Goal: Book appointment/travel/reservation

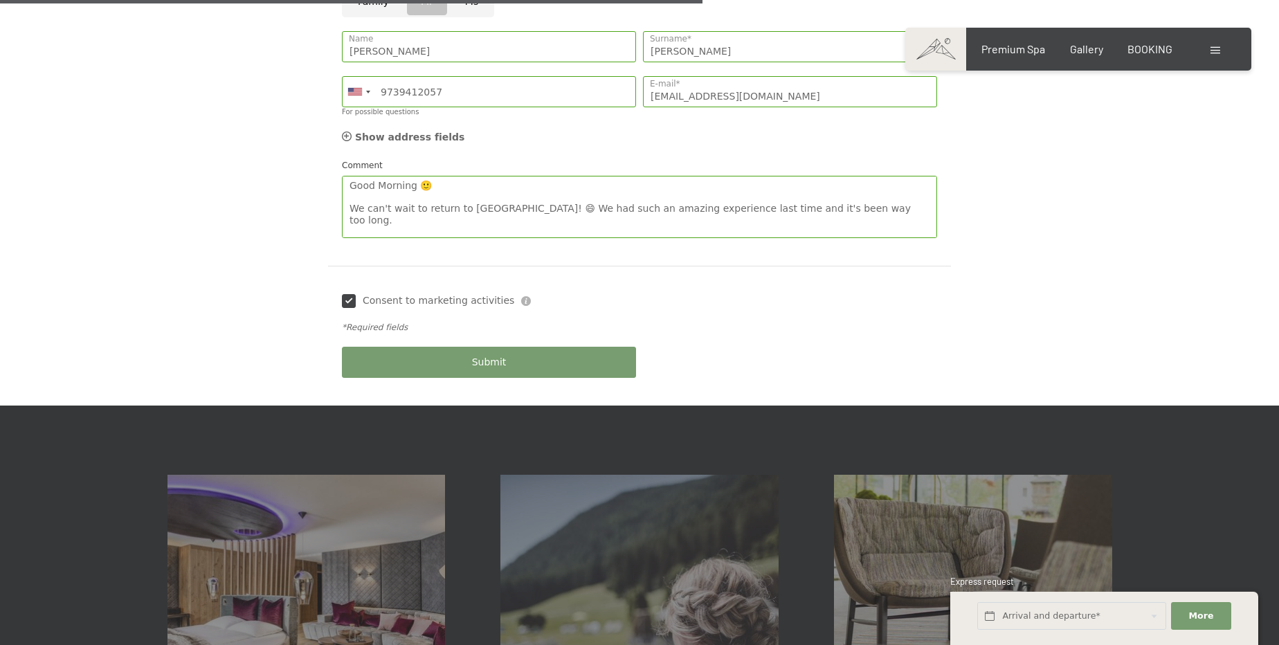
scroll to position [154, 0]
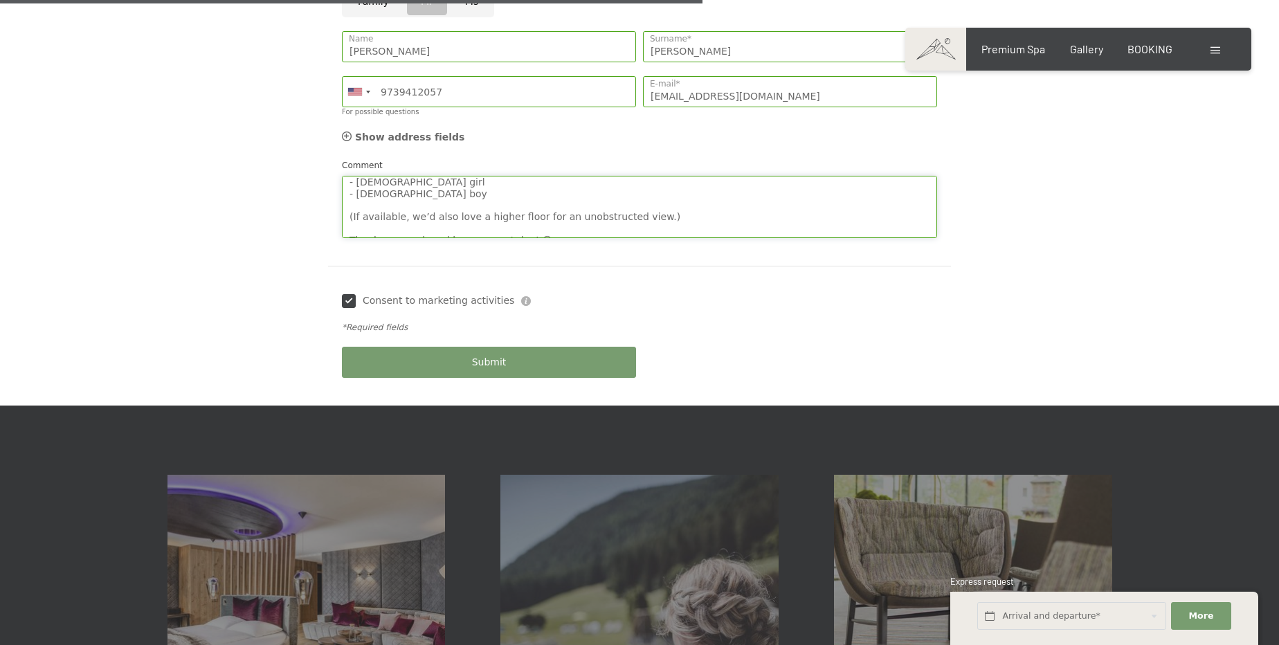
click at [669, 181] on textarea "Good Morning 🙂 We can't wait to return to Hotel Schwarzenstein! 😄 We had such a…" at bounding box center [639, 207] width 595 height 62
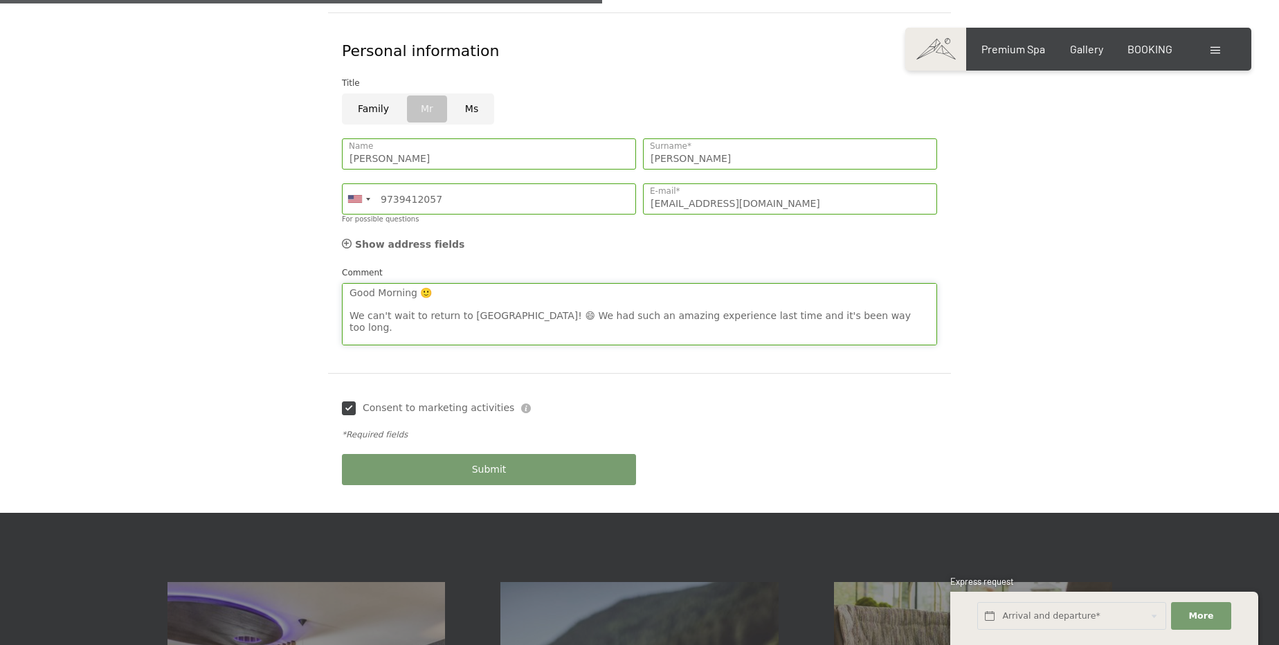
scroll to position [754, 0]
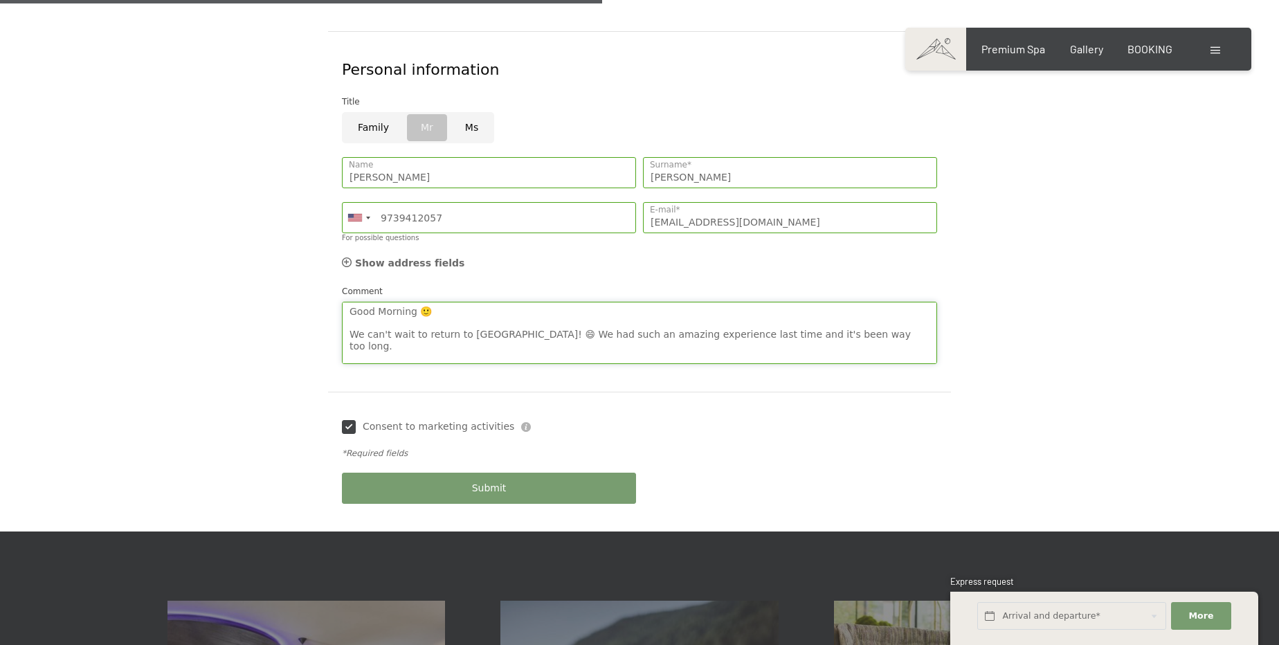
click at [385, 302] on textarea "Good Morning 🙂 We can't wait to return to Hotel Schwarzenstein! 😄 We had such a…" at bounding box center [639, 333] width 595 height 62
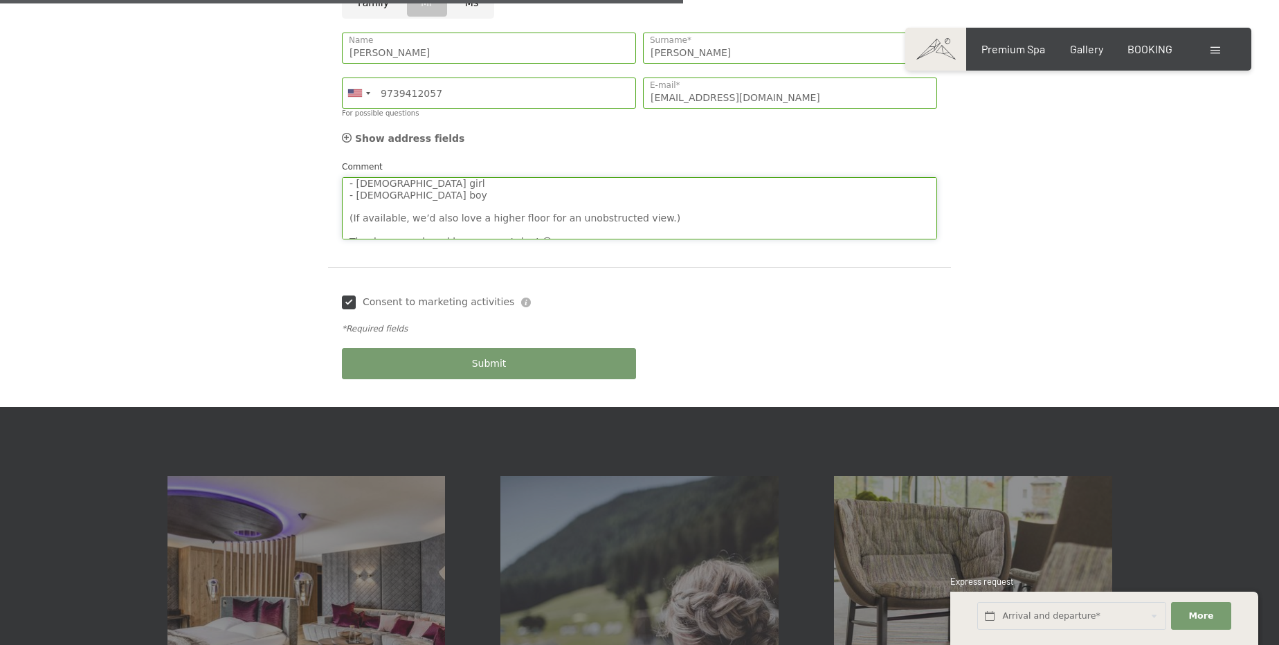
scroll to position [880, 0]
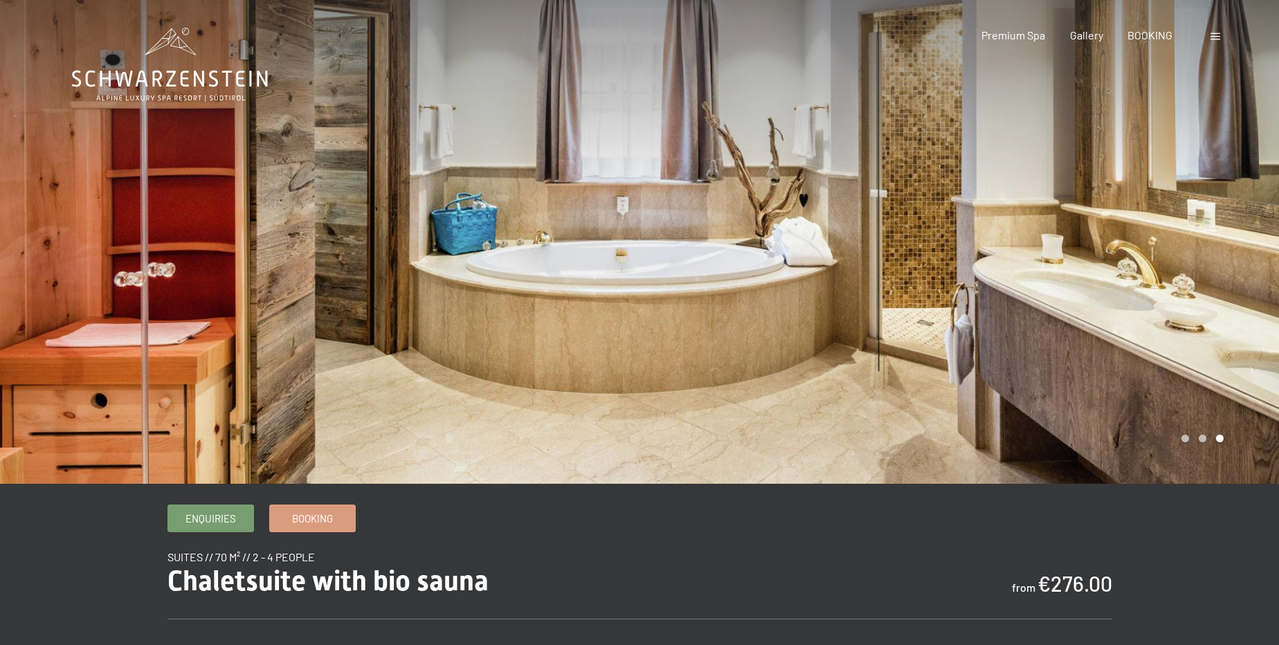
click at [172, 253] on div at bounding box center [319, 242] width 639 height 484
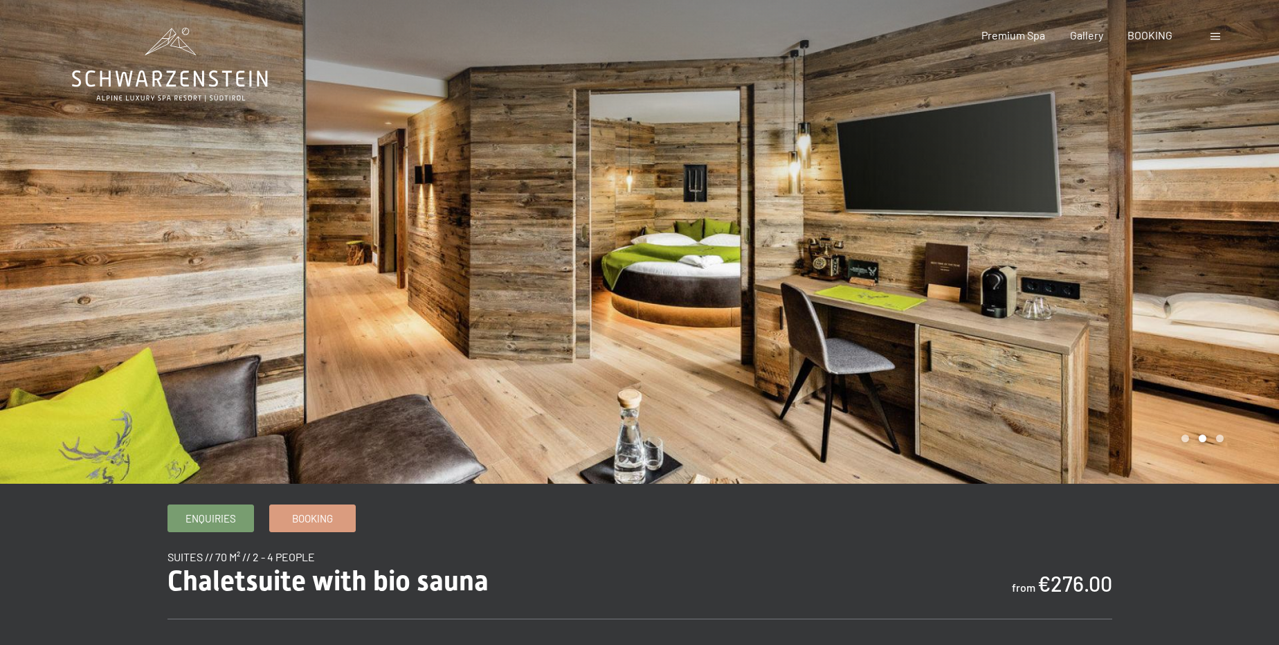
click at [1194, 229] on div at bounding box center [958, 242] width 639 height 484
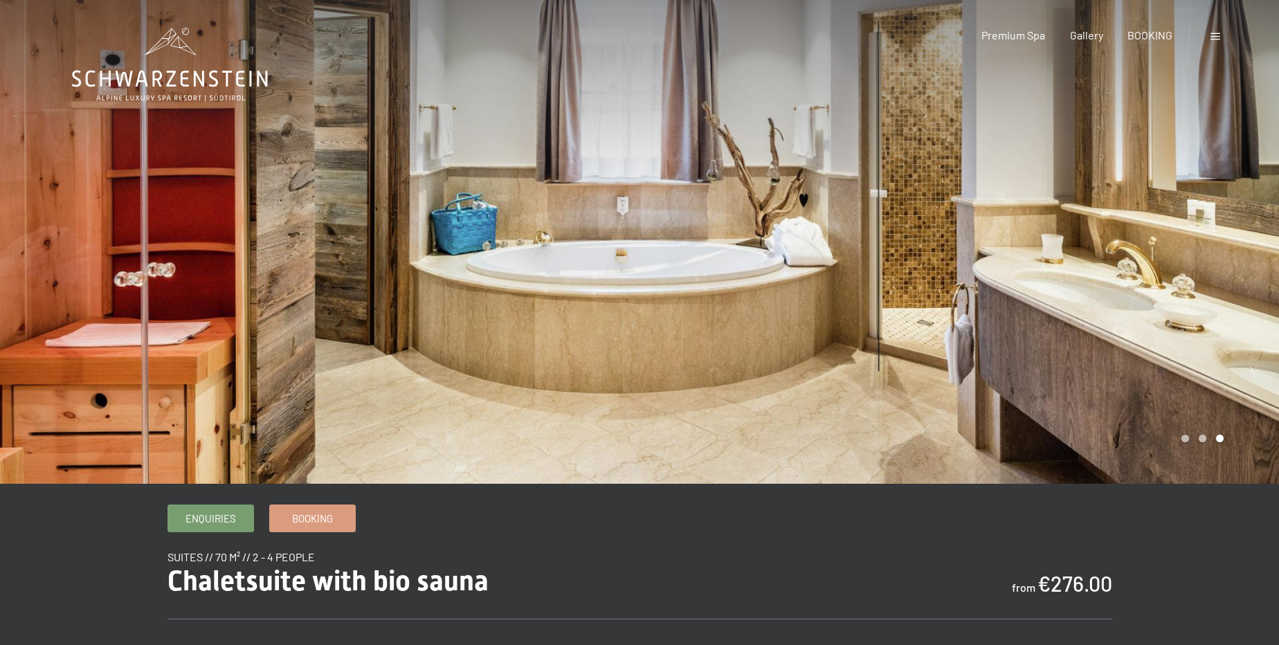
click at [1199, 226] on div at bounding box center [958, 242] width 639 height 484
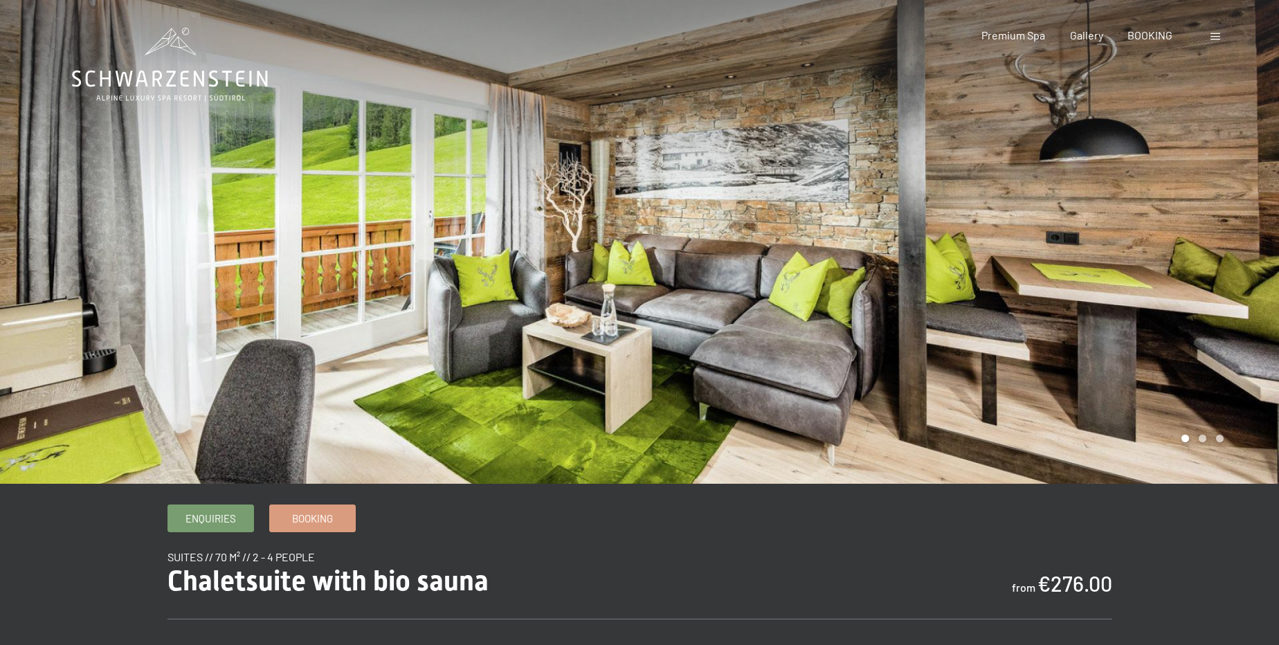
click at [1197, 215] on div at bounding box center [958, 242] width 639 height 484
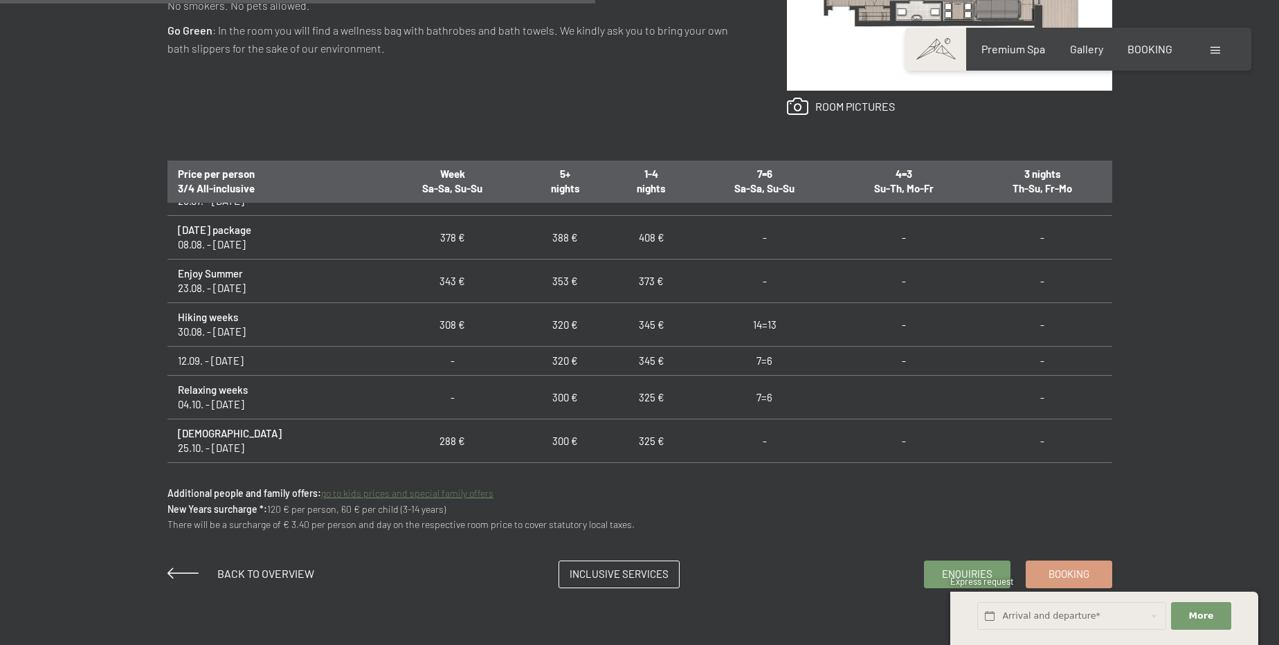
scroll to position [1069, 0]
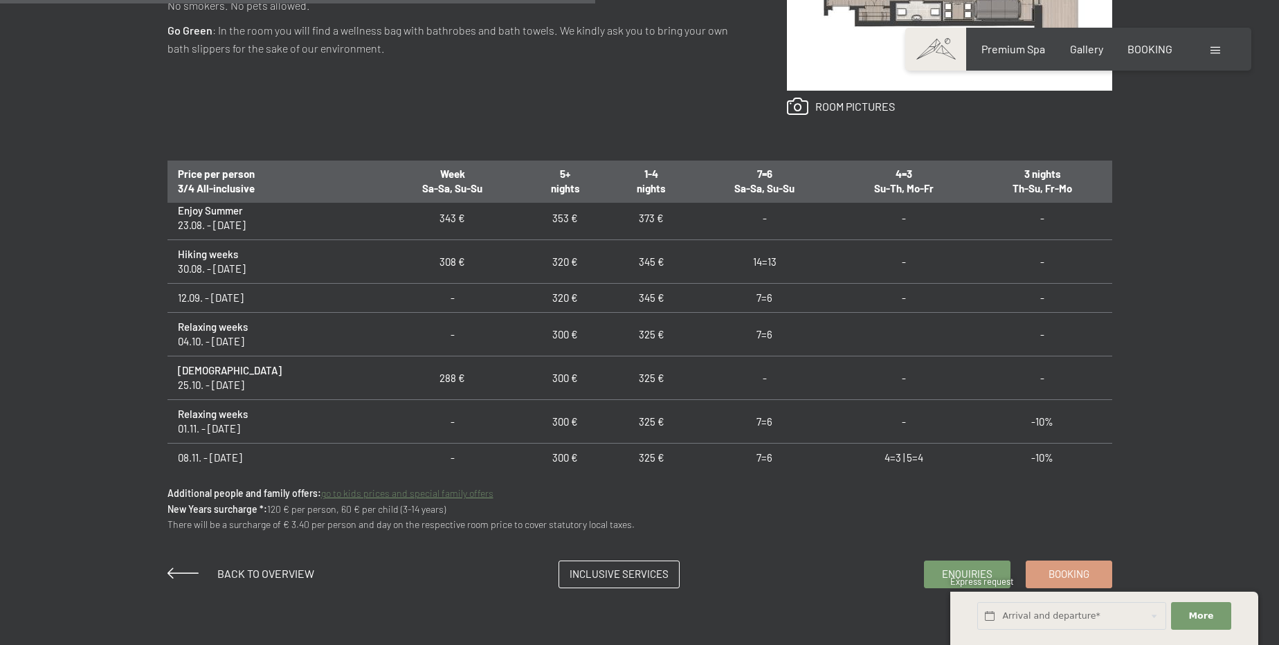
drag, startPoint x: 219, startPoint y: 335, endPoint x: 258, endPoint y: 335, distance: 38.8
click at [256, 335] on td "Relaxing weeks 04.10. - 25.10.26" at bounding box center [274, 335] width 215 height 44
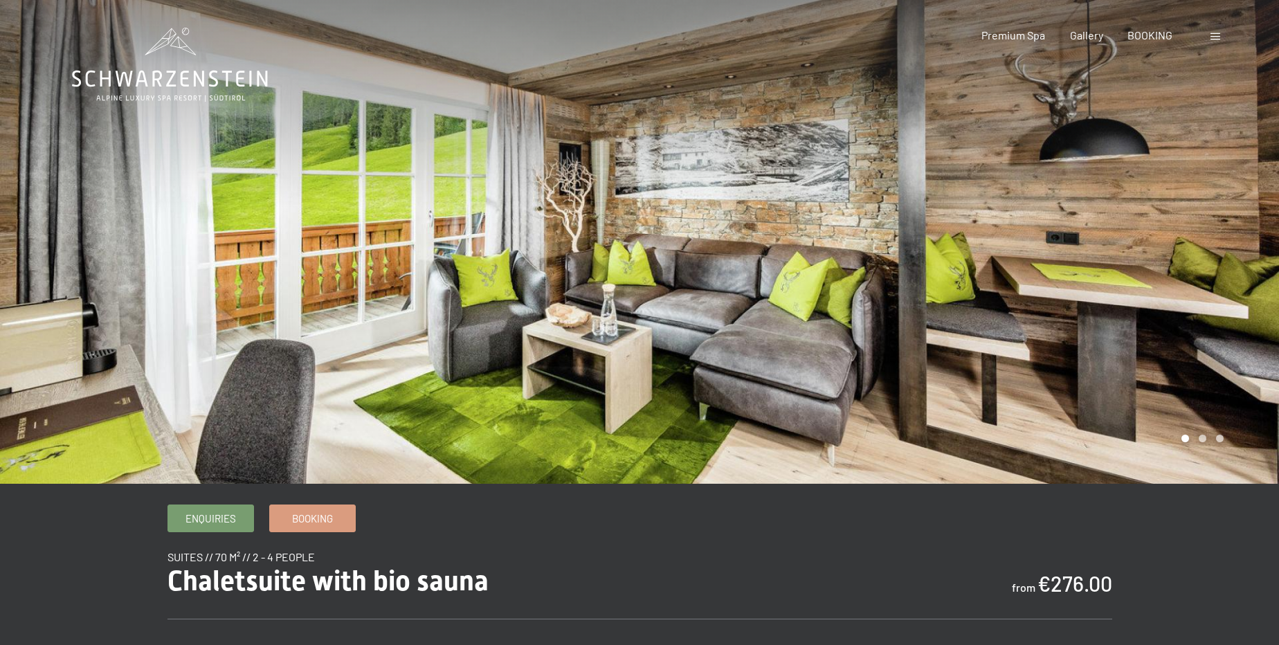
click at [154, 74] on icon at bounding box center [170, 79] width 196 height 17
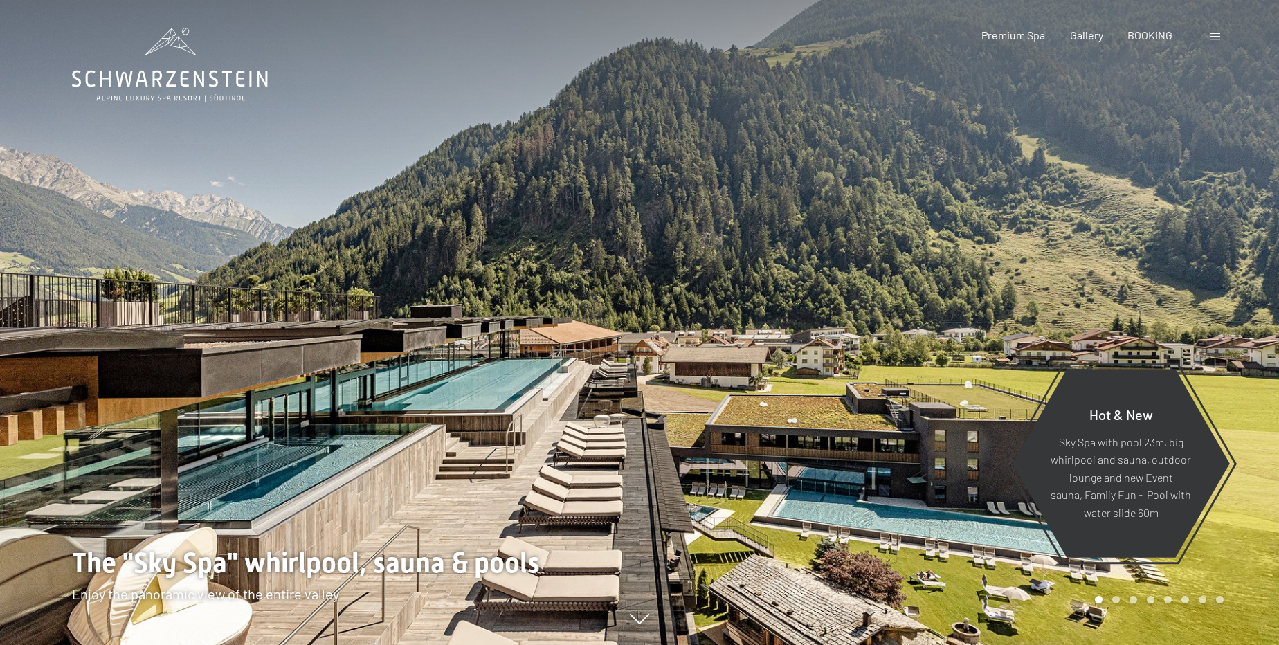
click at [1219, 33] on span at bounding box center [1215, 36] width 10 height 7
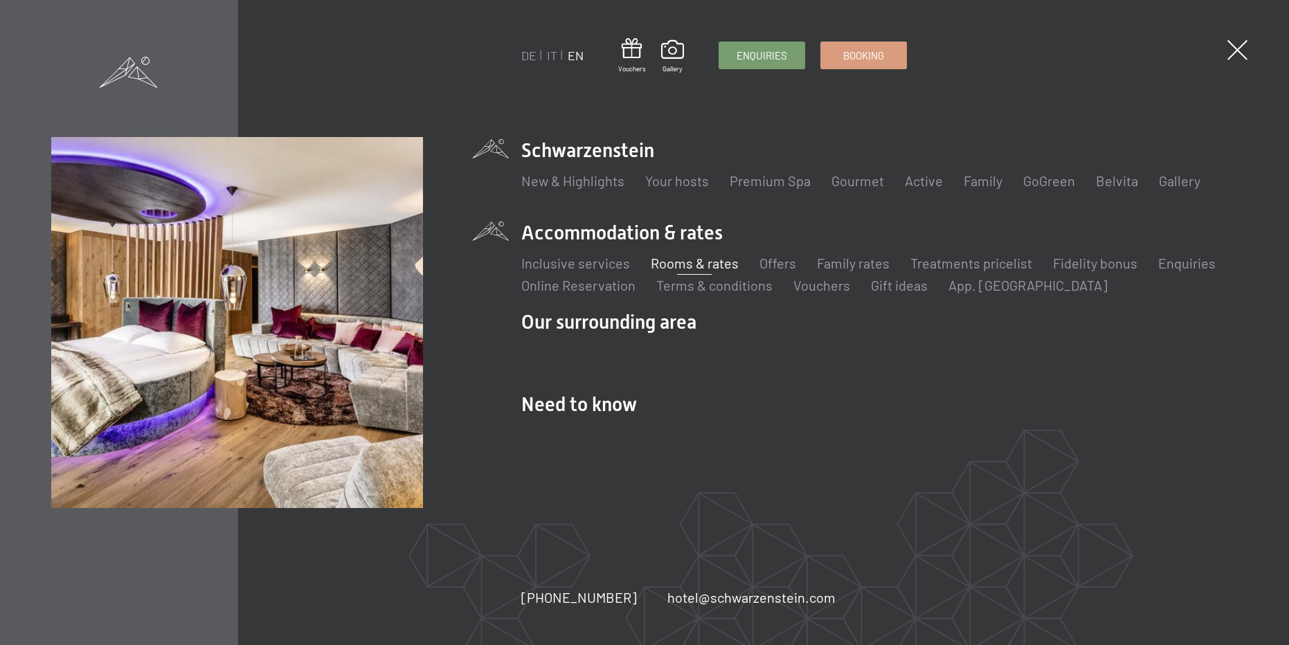
click at [697, 262] on link "Rooms & rates" at bounding box center [695, 263] width 88 height 17
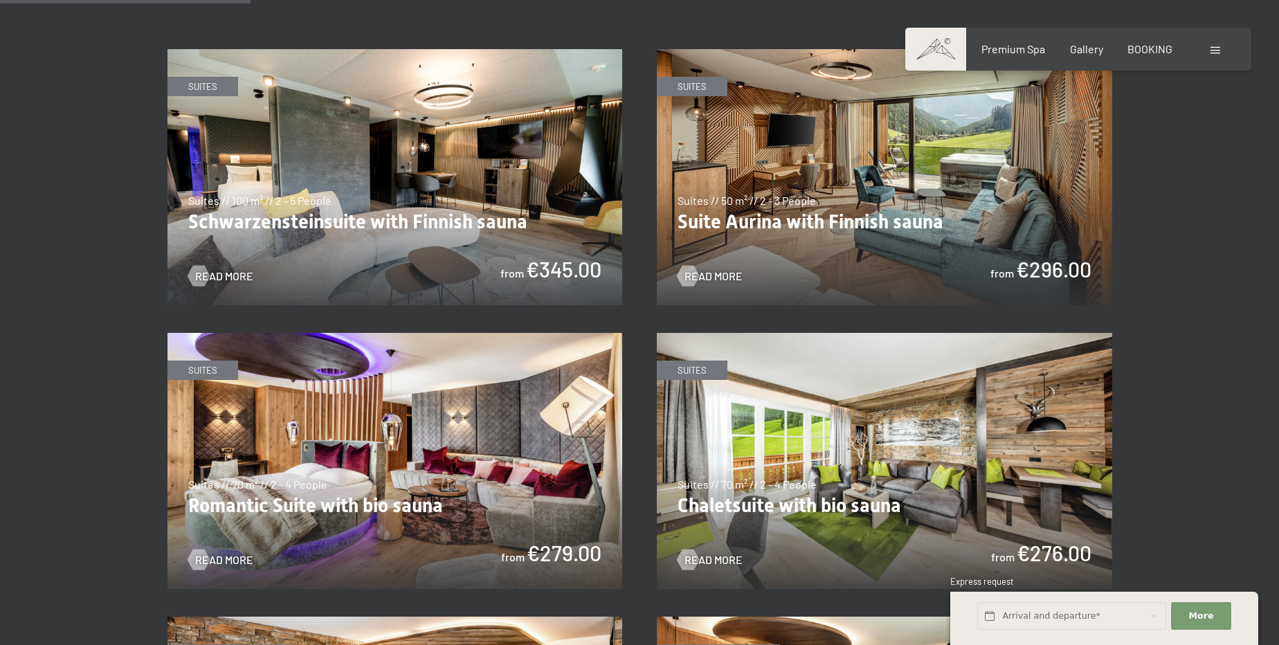
scroll to position [754, 0]
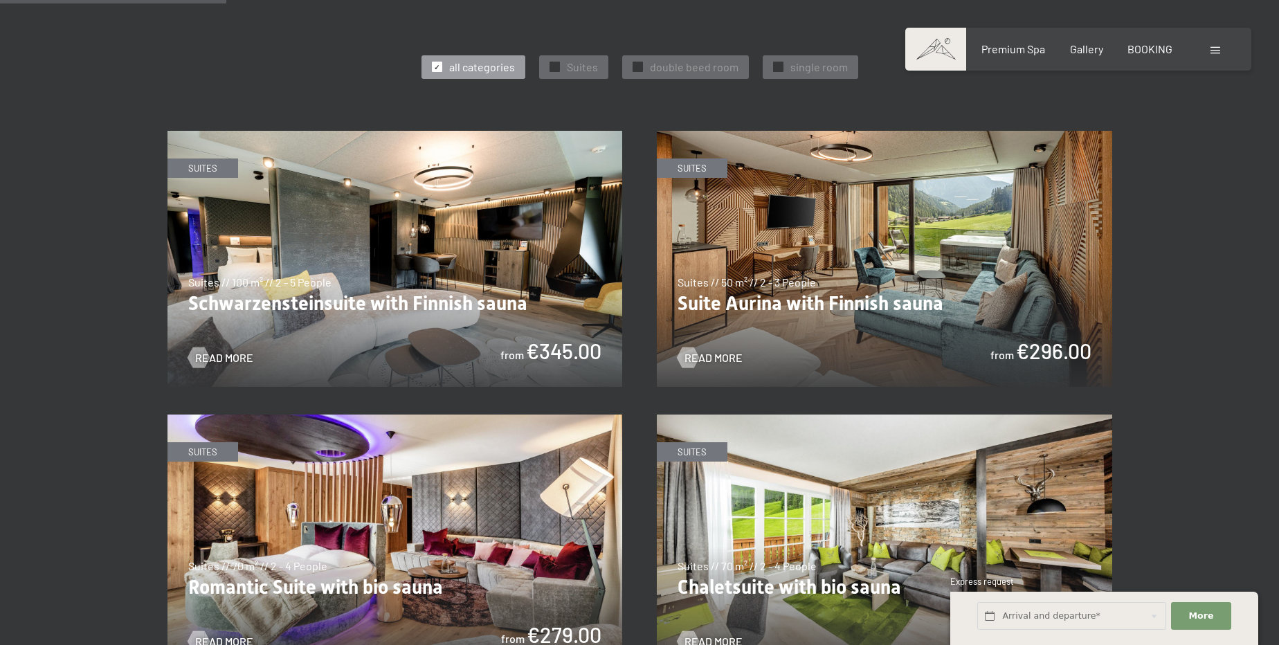
click at [382, 244] on img at bounding box center [394, 259] width 455 height 256
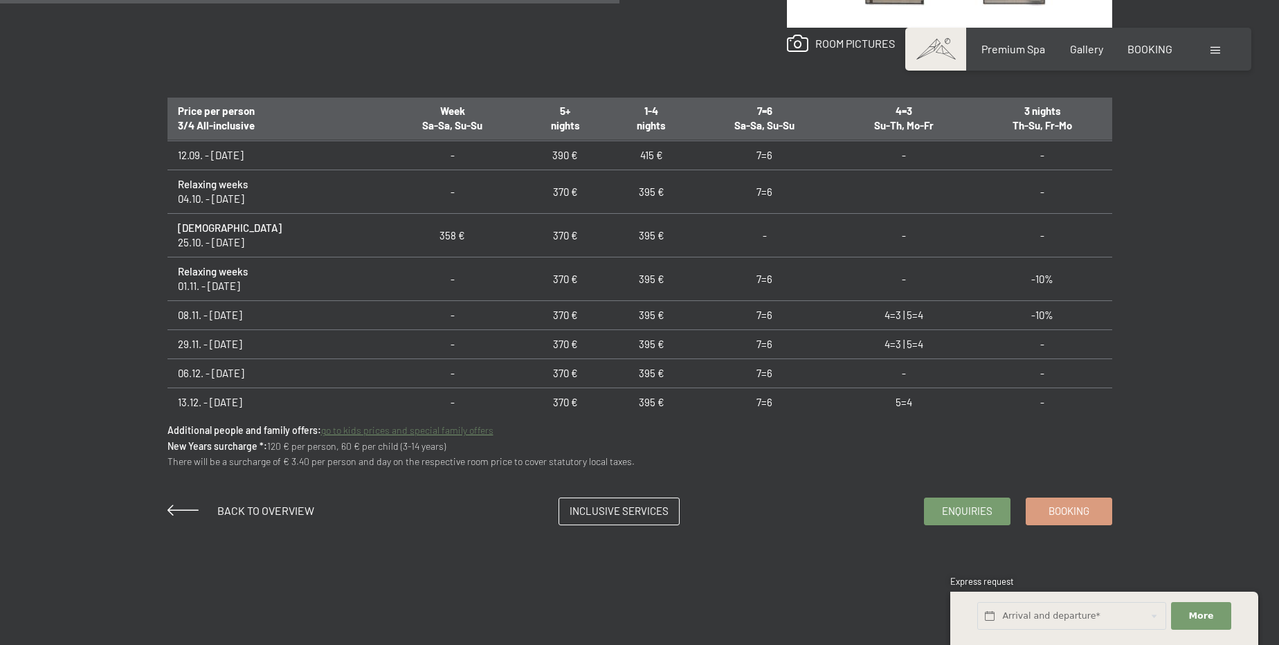
scroll to position [1071, 0]
